Goal: Submit feedback/report problem: Provide input to the site owners about the experience or issues

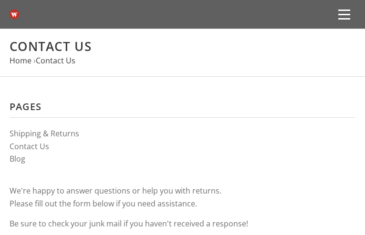
type input "MRtKCdquAyhJMJ"
type input "[EMAIL_ADDRESS][DOMAIN_NAME]"
type input "lFpFWIOmPCDzxUez"
type input "6879577592"
type input "xVSKLabKbc"
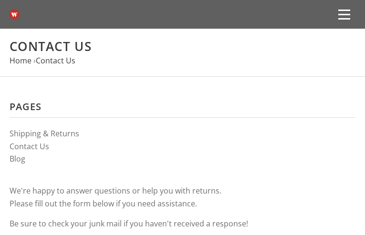
type input "tyyUXmLdqcZQi"
type input "HPHXmVsFsNqShJ"
type input "[EMAIL_ADDRESS][DOMAIN_NAME]"
type input "oTPIEzTcFWriKpH"
type input "4818979932"
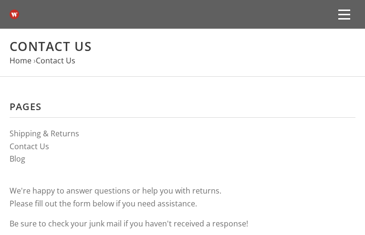
type input "nywVcAVRmEtWbjB"
type input "BDXTOThwhs"
